Goal: Ask a question

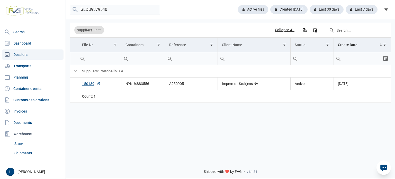
type input "GLDU9379540"
click at [90, 85] on link "150050" at bounding box center [91, 83] width 18 height 5
click at [383, 167] on icon at bounding box center [383, 167] width 8 height 8
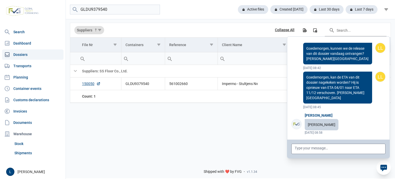
scroll to position [41246, 0]
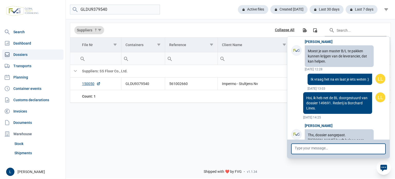
click at [364, 148] on textarea at bounding box center [338, 148] width 94 height 10
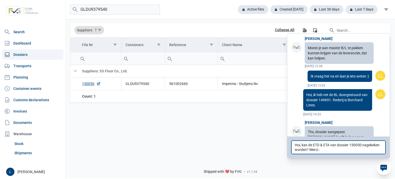
type textarea "Hoi, kan de ETD & ETA van dossier 150050 nagekeken worden? Merci :)"
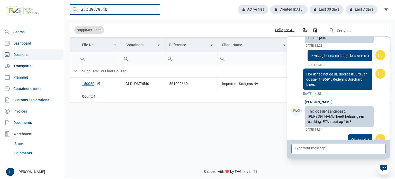
click at [103, 9] on input "GLDU9379540" at bounding box center [115, 10] width 90 height 10
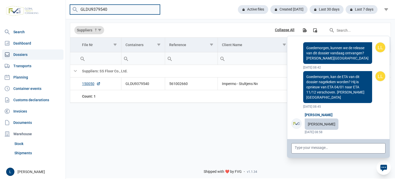
paste input "MSNU3663286"
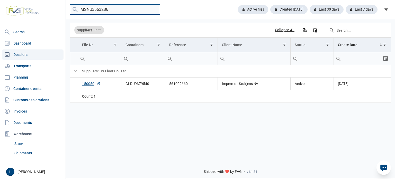
type input "MSNU3663286"
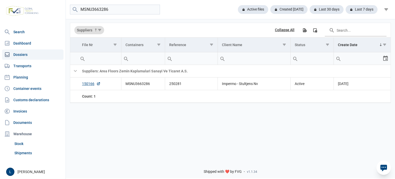
click at [381, 167] on icon at bounding box center [383, 167] width 7 height 7
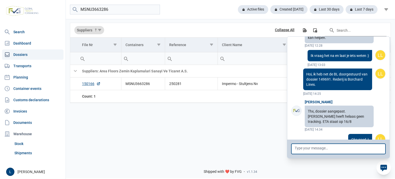
drag, startPoint x: 349, startPoint y: 149, endPoint x: 346, endPoint y: 148, distance: 3.1
click at [348, 148] on textarea at bounding box center [338, 148] width 94 height 10
type textarea "En ook de de ETD & ETA van dossier 150166?"
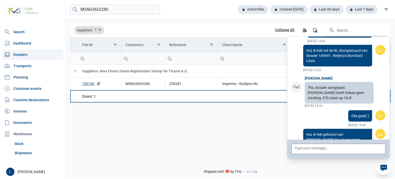
click at [153, 101] on td "Data grid with 2 rows and 7 columns" at bounding box center [143, 96] width 44 height 12
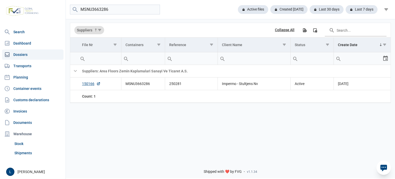
click at [99, 110] on div "Data grid with 2 rows and 7 columns Suppliers Collapse All Export all data to E…" at bounding box center [230, 86] width 329 height 137
click at [120, 13] on input "MSNU3663286" at bounding box center [115, 10] width 90 height 10
click at [153, 10] on input "MSNU3663286" at bounding box center [115, 10] width 90 height 10
type input "ss"
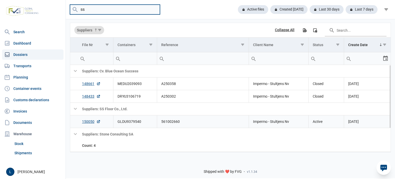
scroll to position [13, 0]
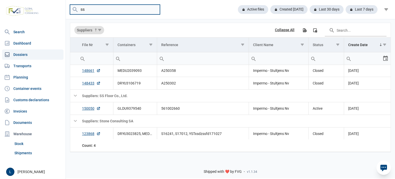
click at [154, 11] on input "ss" at bounding box center [115, 10] width 90 height 10
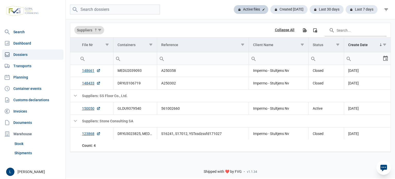
click at [253, 10] on div "Active files" at bounding box center [250, 9] width 34 height 9
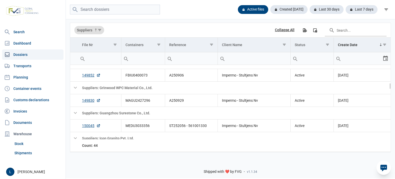
scroll to position [239, 0]
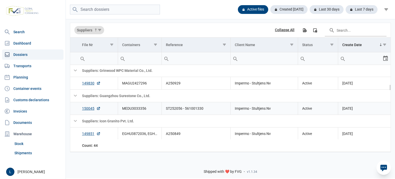
click at [138, 108] on td "MEDU3033356" at bounding box center [140, 108] width 44 height 13
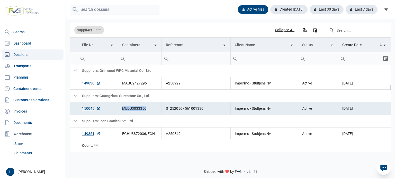
click at [138, 108] on td "MEDU3033356" at bounding box center [140, 108] width 44 height 13
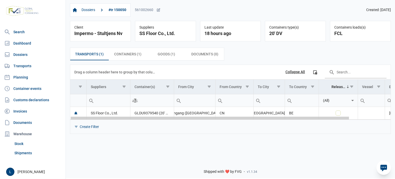
drag, startPoint x: 199, startPoint y: 119, endPoint x: 99, endPoint y: 118, distance: 99.9
click at [99, 118] on body "For evaluation purposes only. Redistribution prohibited. Please register an exi…" at bounding box center [197, 80] width 395 height 179
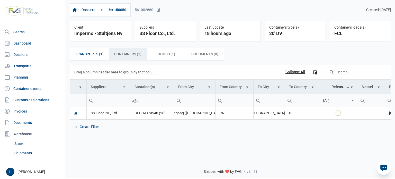
click at [137, 56] on span "Containers (1) Containers (1)" at bounding box center [127, 54] width 27 height 6
